Goal: Information Seeking & Learning: Learn about a topic

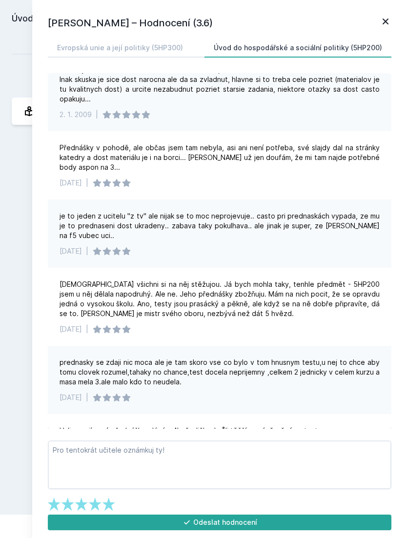
scroll to position [1117, 0]
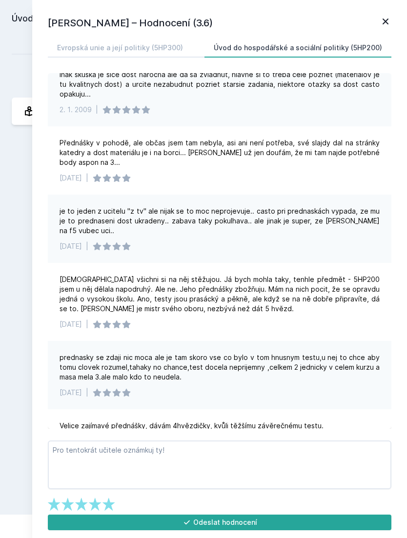
click at [377, 23] on h1 "[PERSON_NAME] – Hodnocení (3.6)" at bounding box center [214, 23] width 332 height 15
click at [380, 28] on link at bounding box center [385, 23] width 12 height 15
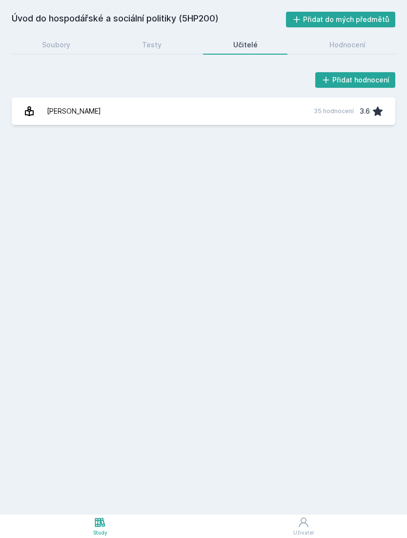
click at [330, 46] on div "Hodnocení" at bounding box center [347, 45] width 36 height 10
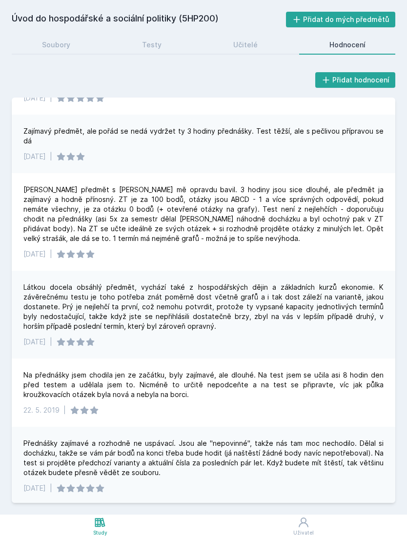
scroll to position [114, 0]
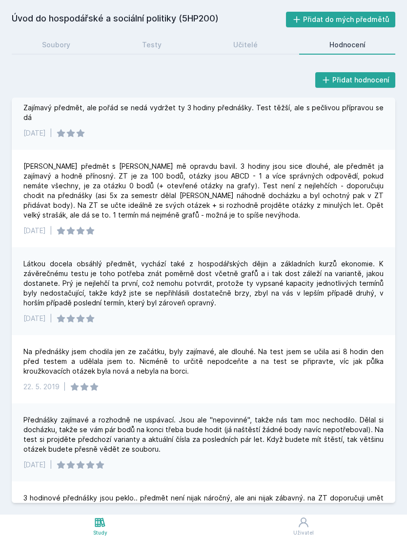
click at [106, 523] on icon at bounding box center [100, 523] width 12 height 12
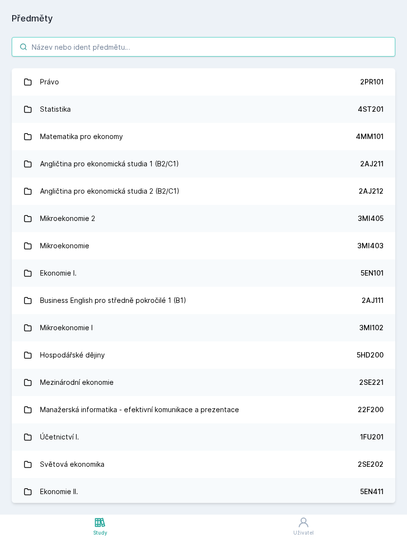
click at [213, 40] on input "search" at bounding box center [203, 47] width 383 height 20
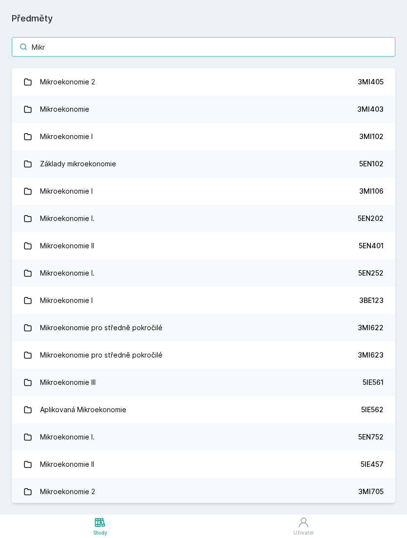
type input "Mikro"
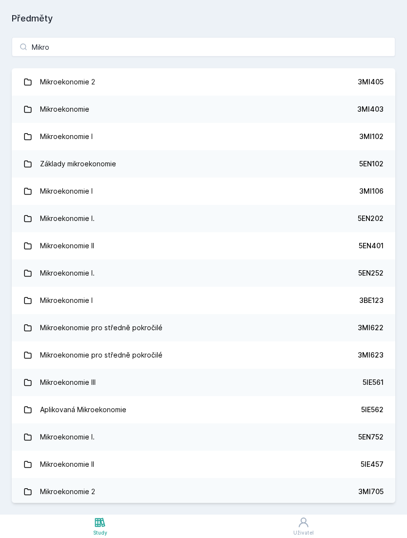
click at [367, 223] on link "Mikroekonomie I. 5EN202" at bounding box center [203, 218] width 383 height 27
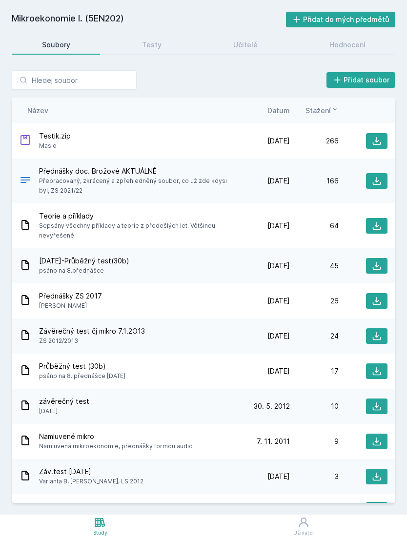
click at [162, 39] on link "Testy" at bounding box center [152, 45] width 80 height 20
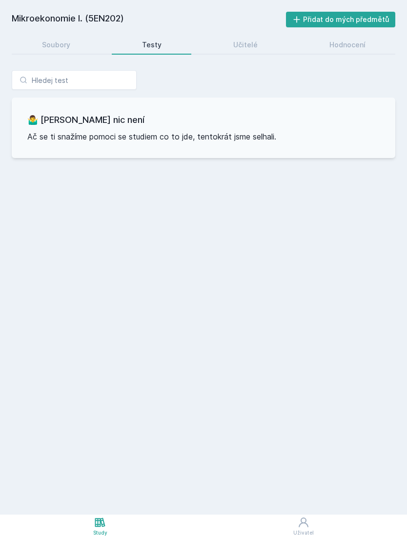
click at [228, 43] on link "Učitelé" at bounding box center [245, 45] width 84 height 20
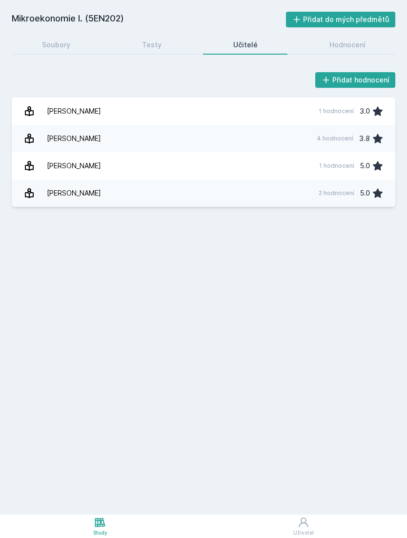
click at [335, 43] on div "Hodnocení" at bounding box center [347, 45] width 36 height 10
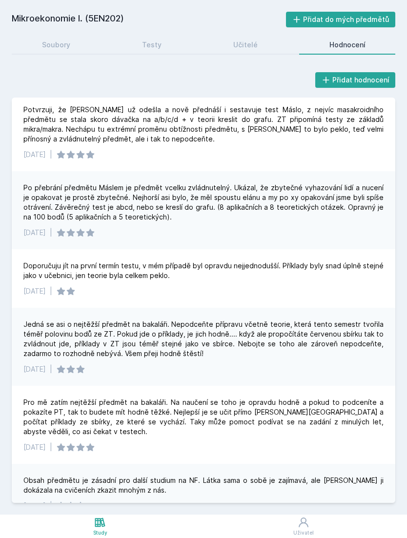
scroll to position [444, 0]
click at [56, 35] on link "Soubory" at bounding box center [56, 45] width 88 height 20
